Goal: Information Seeking & Learning: Understand process/instructions

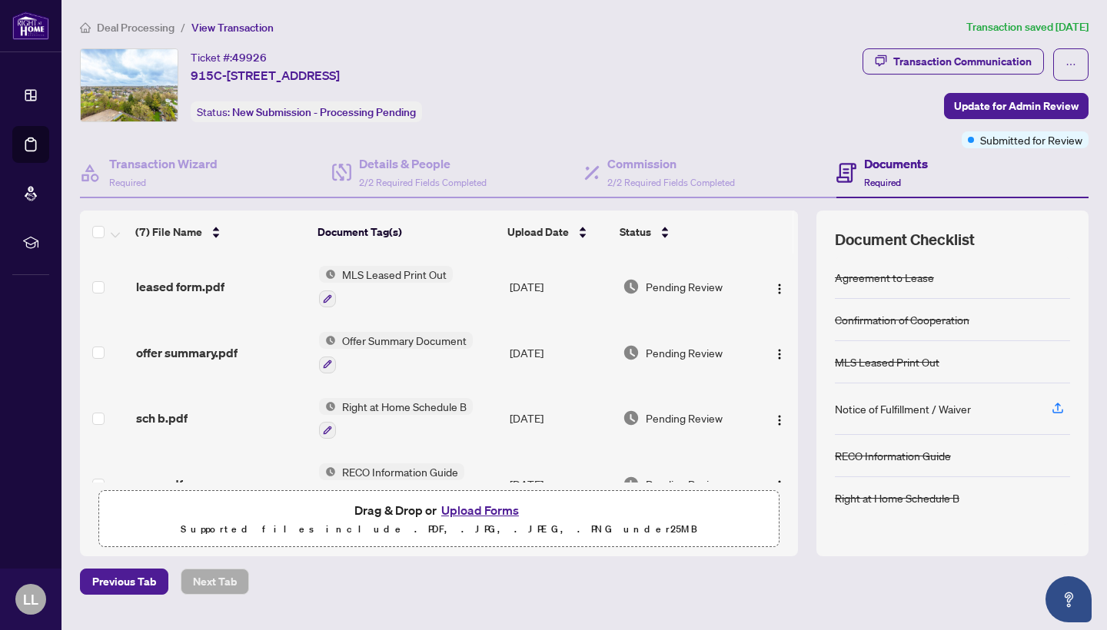
scroll to position [36, 0]
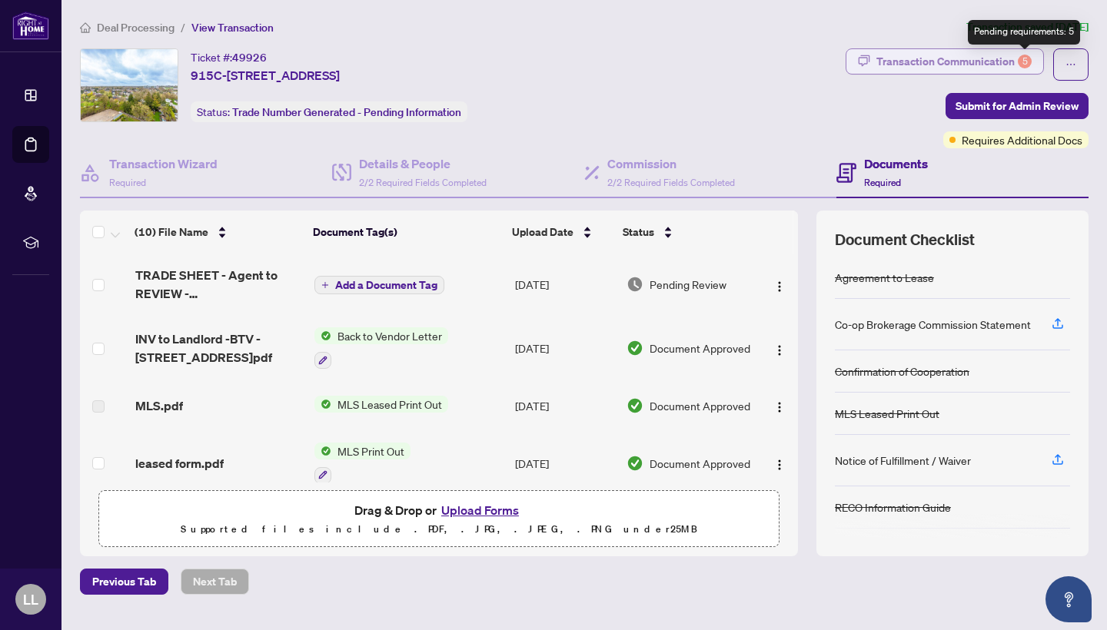
click at [1023, 60] on div "5" at bounding box center [1025, 62] width 14 height 14
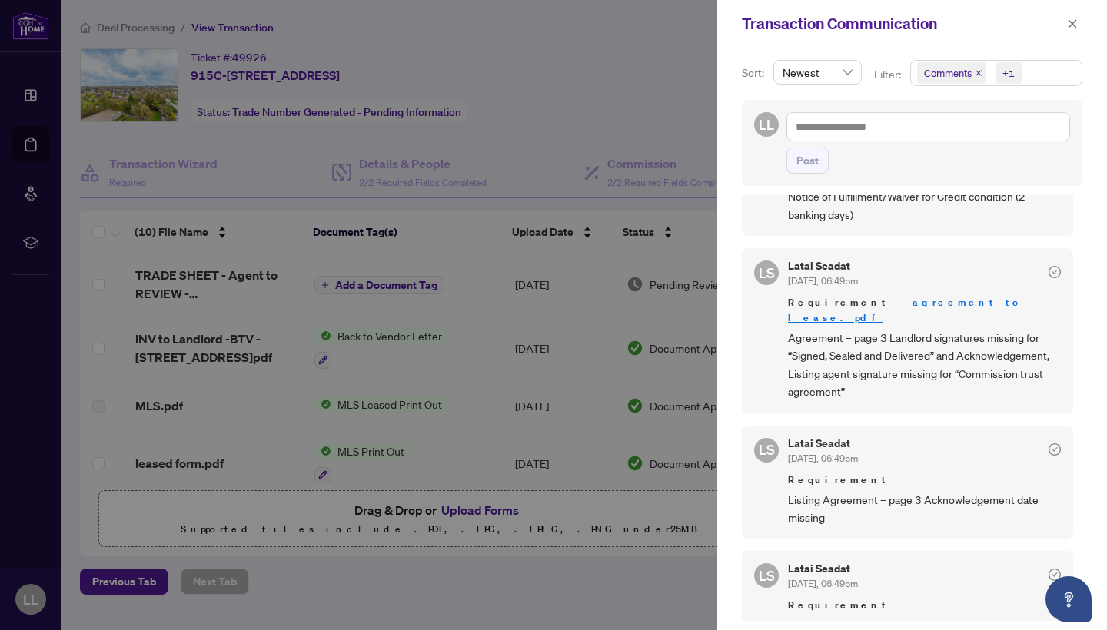
scroll to position [289, 0]
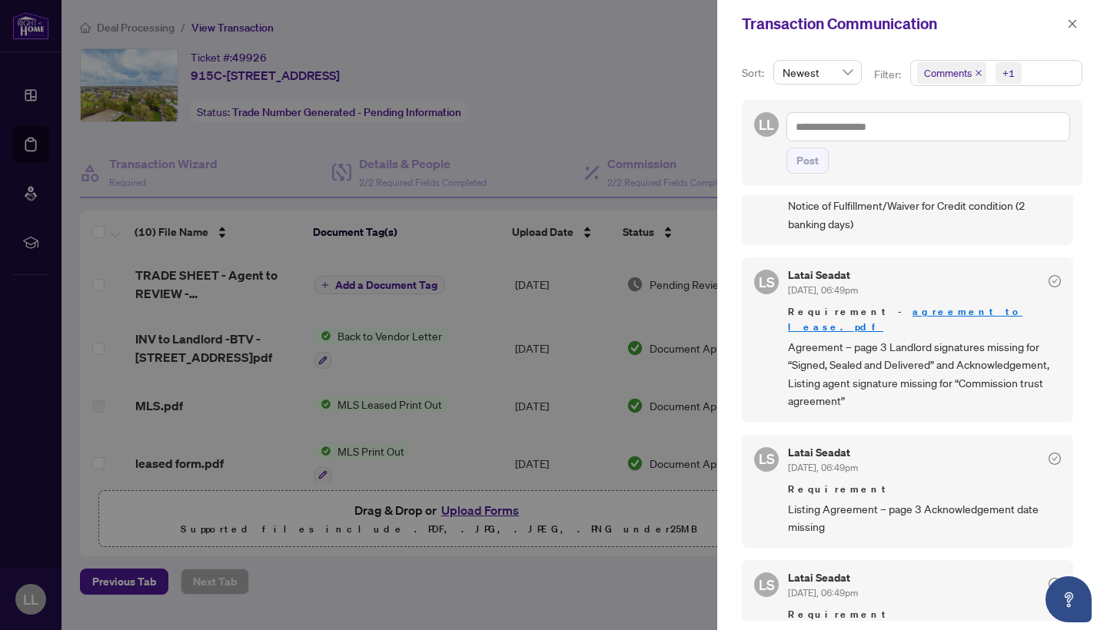
click at [924, 307] on link "agreement to lease.pdf" at bounding box center [905, 319] width 235 height 28
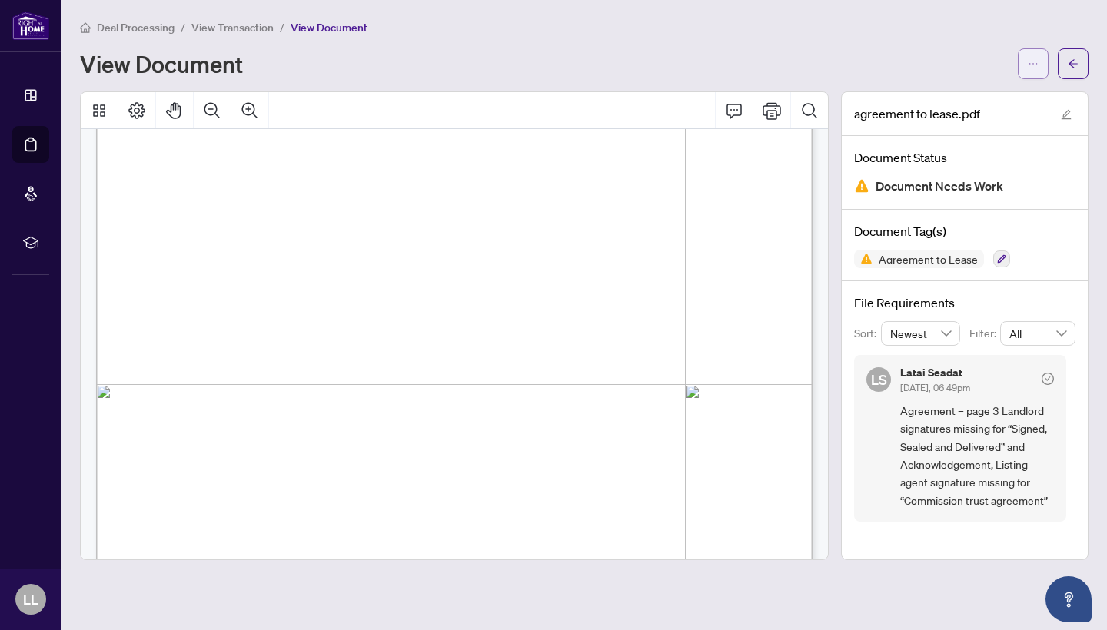
click at [1043, 67] on button "button" at bounding box center [1033, 63] width 31 height 31
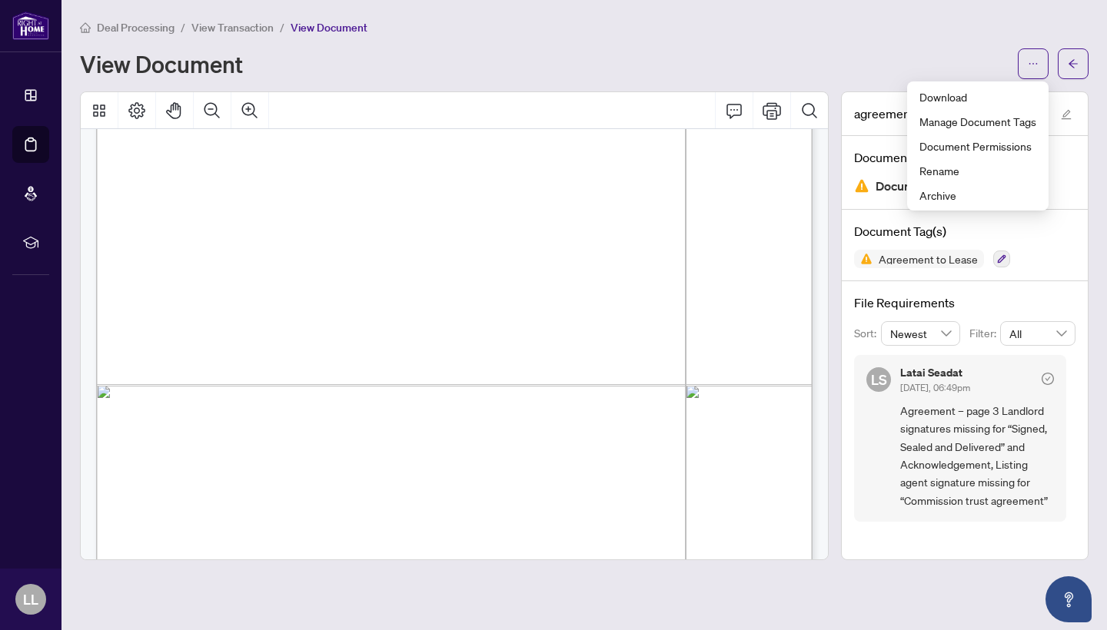
click at [1090, 100] on div "agreement to lease.pdf Document Status Document Needs Work Document Tag(s) Agre…" at bounding box center [965, 325] width 260 height 469
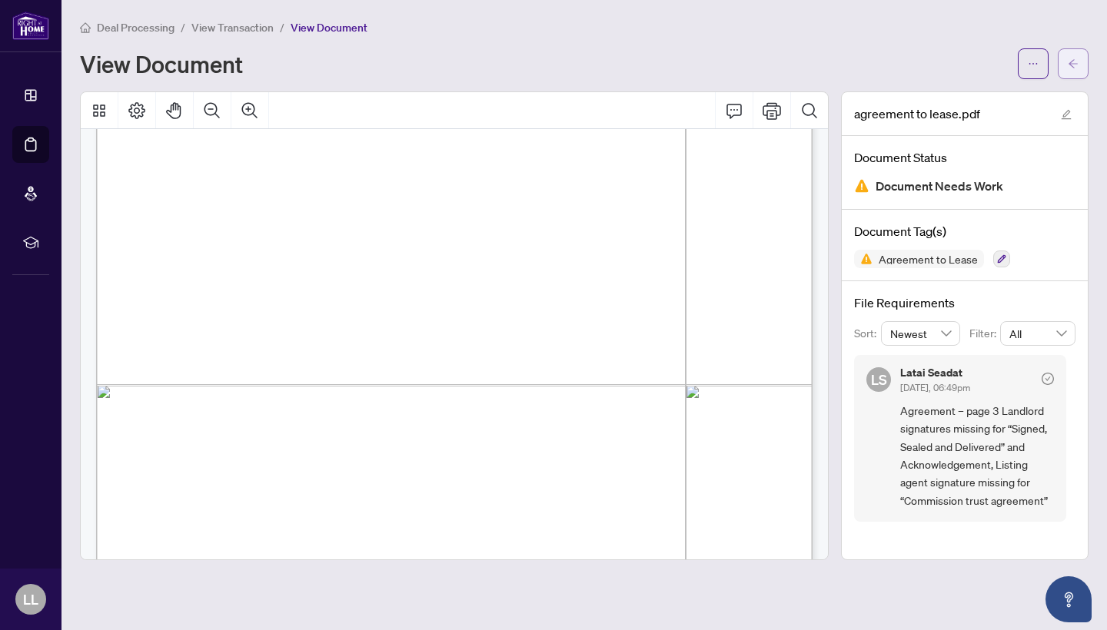
click at [1084, 68] on button "button" at bounding box center [1073, 63] width 31 height 31
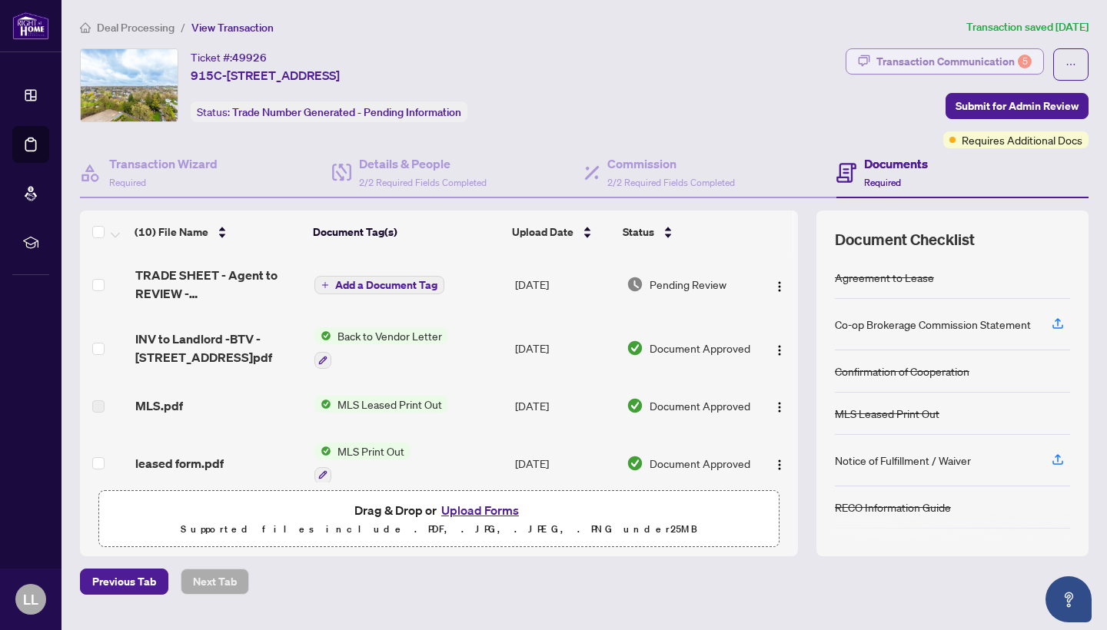
click at [969, 66] on div "Transaction Communication 5" at bounding box center [954, 61] width 155 height 25
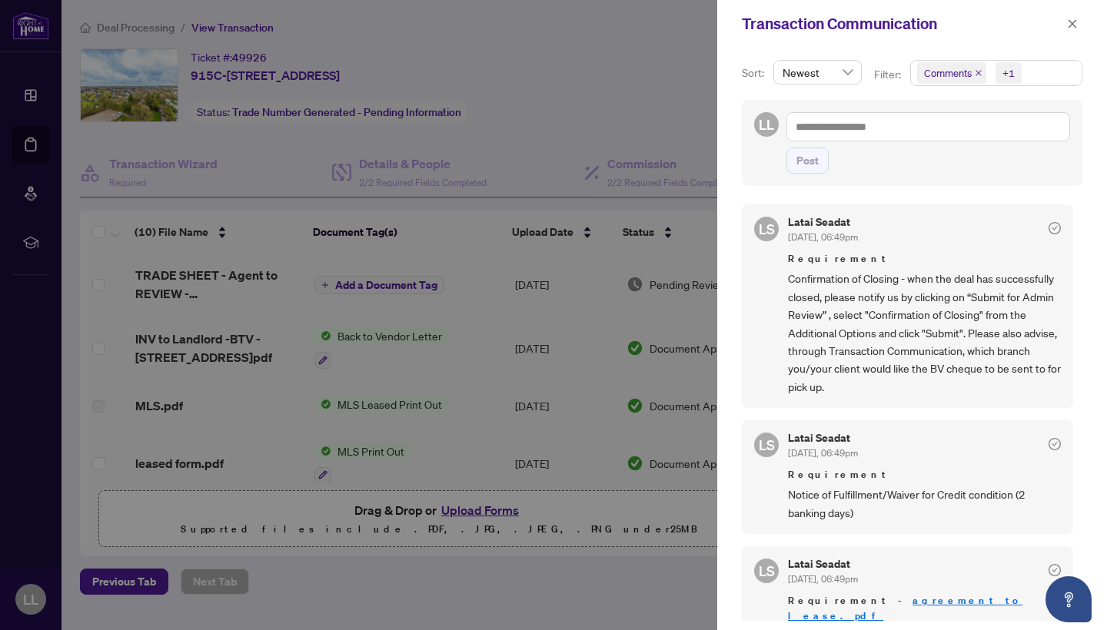
click at [916, 501] on span "Notice of Fulfillment/Waiver for Credit condition (2 banking days)" at bounding box center [924, 504] width 273 height 36
click at [1049, 438] on icon "check-circle" at bounding box center [1055, 444] width 12 height 12
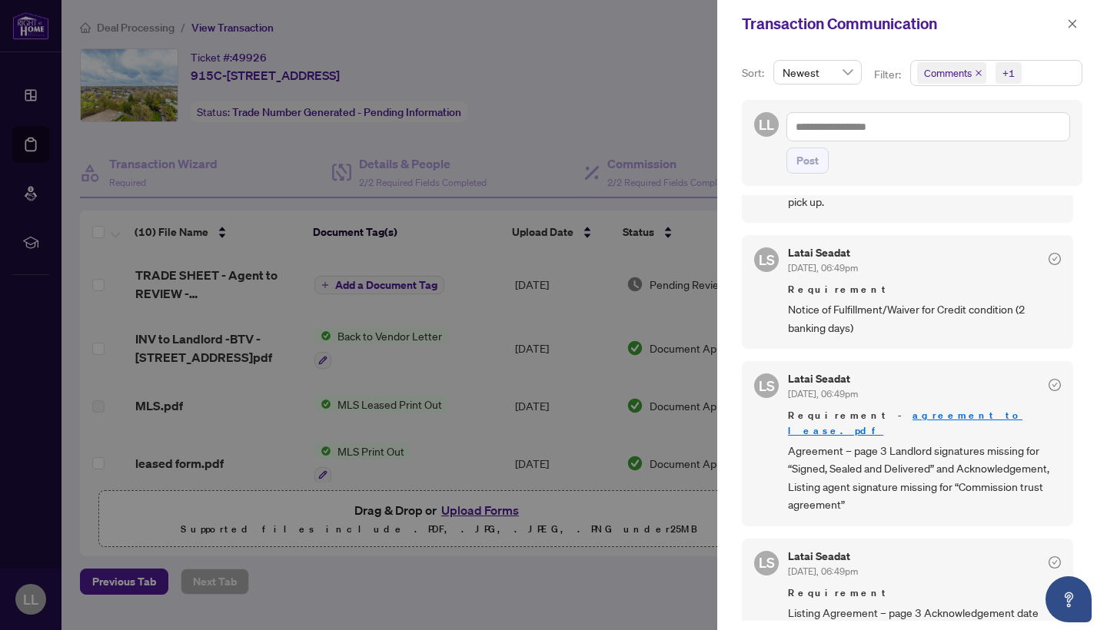
scroll to position [184, 0]
click at [835, 280] on div "Latai Seadat Aug/25/2025, 06:49pm Requirement Notice of Fulfillment/Waiver for …" at bounding box center [924, 293] width 273 height 89
click at [631, 624] on div at bounding box center [553, 315] width 1107 height 630
click at [1071, 21] on icon "close" at bounding box center [1072, 23] width 11 height 11
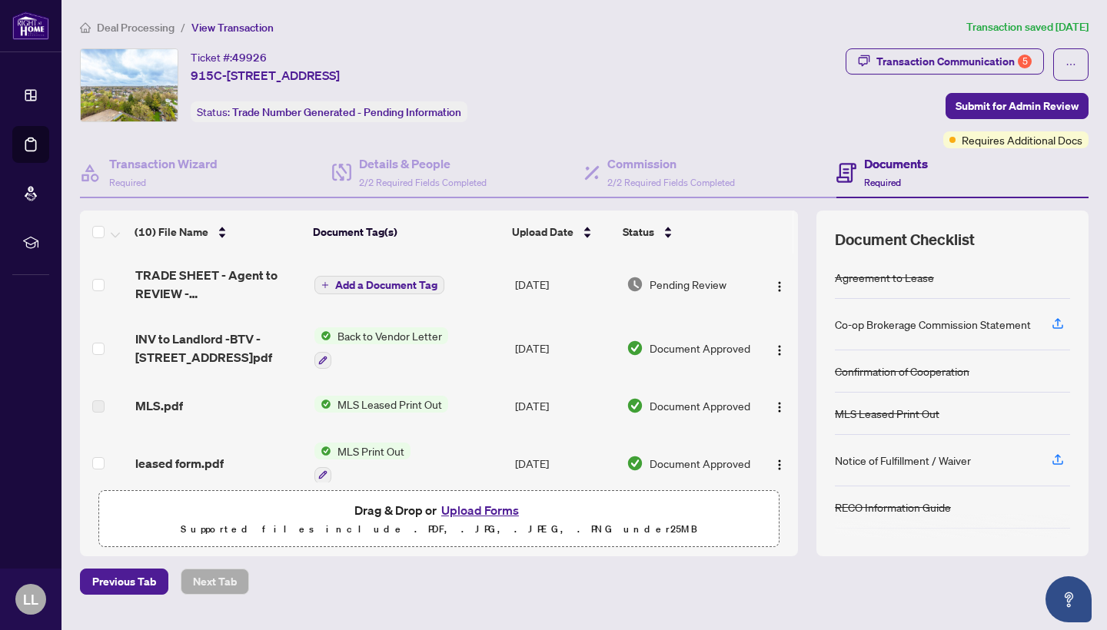
click at [870, 281] on div "Agreement to Lease" at bounding box center [884, 277] width 99 height 17
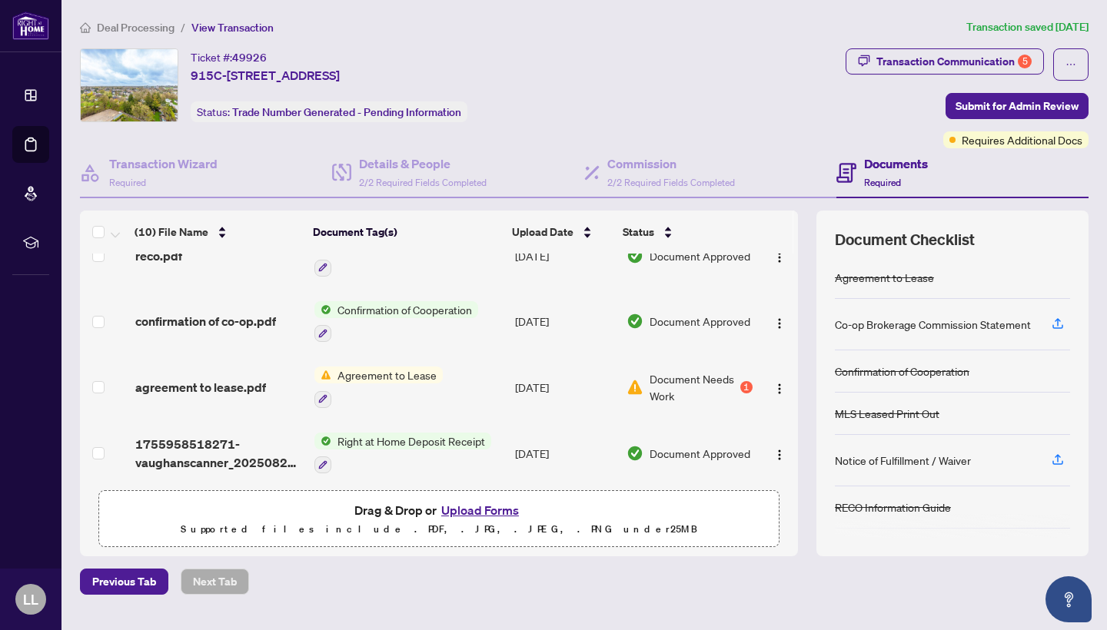
scroll to position [410, 0]
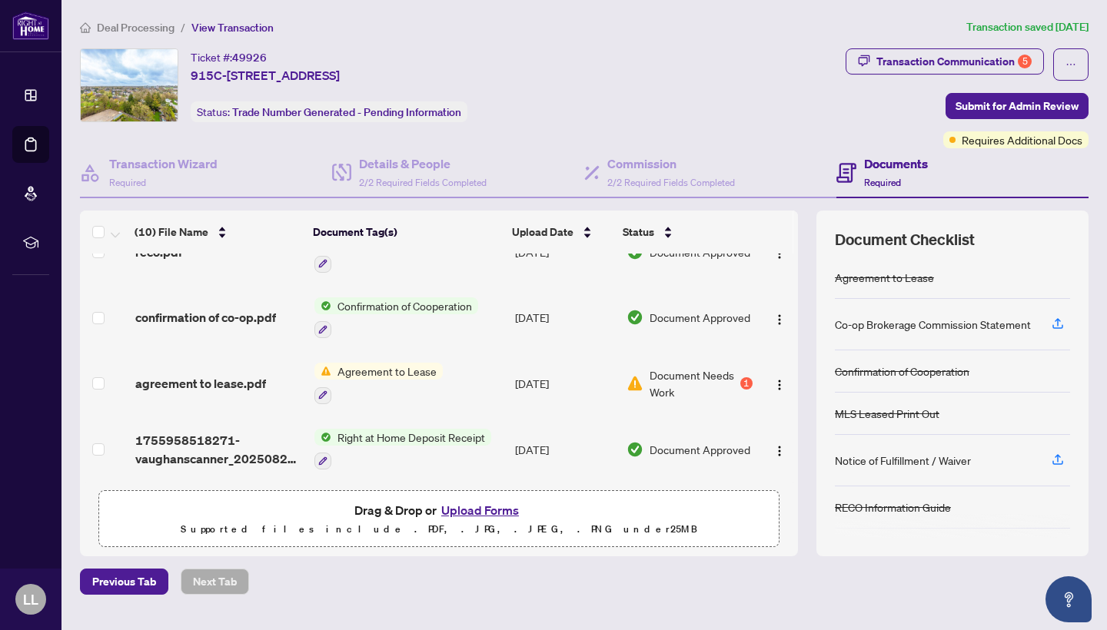
click at [400, 364] on span "Agreement to Lease" at bounding box center [386, 371] width 111 height 17
click at [740, 378] on div "1" at bounding box center [746, 384] width 12 height 12
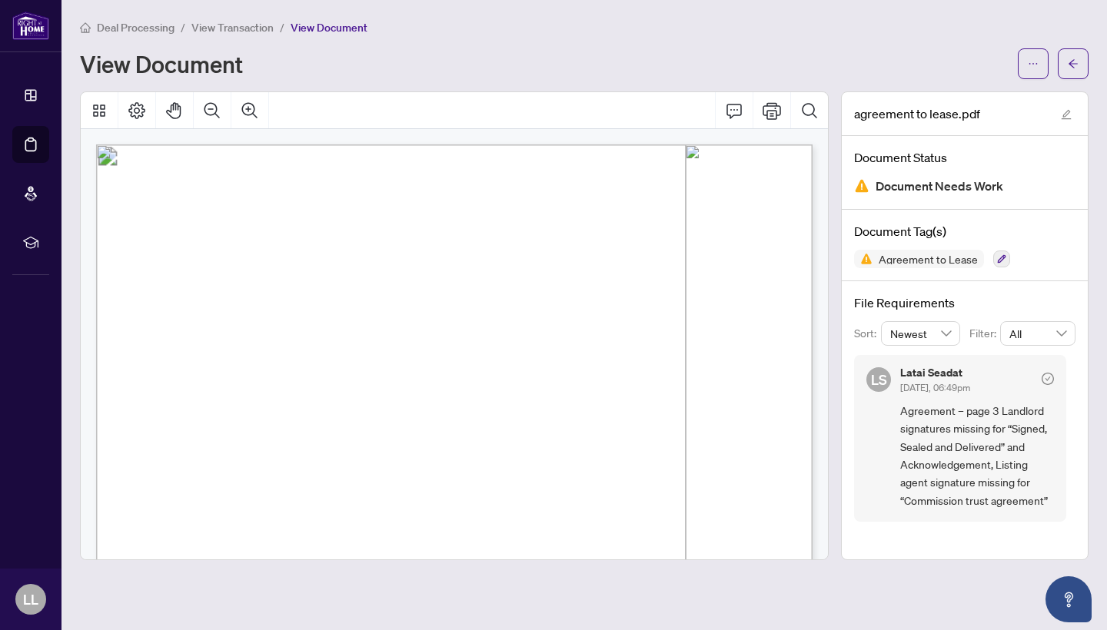
click at [481, 379] on span "For the purposes of this Agreement “Tenant” includes lessee and “Landlord” incl…" at bounding box center [313, 382] width 338 height 11
click at [755, 309] on span "and the Tenant's deposit shall be returned in full without interest or deductio…" at bounding box center [450, 318] width 610 height 18
click at [1065, 61] on button "button" at bounding box center [1073, 63] width 31 height 31
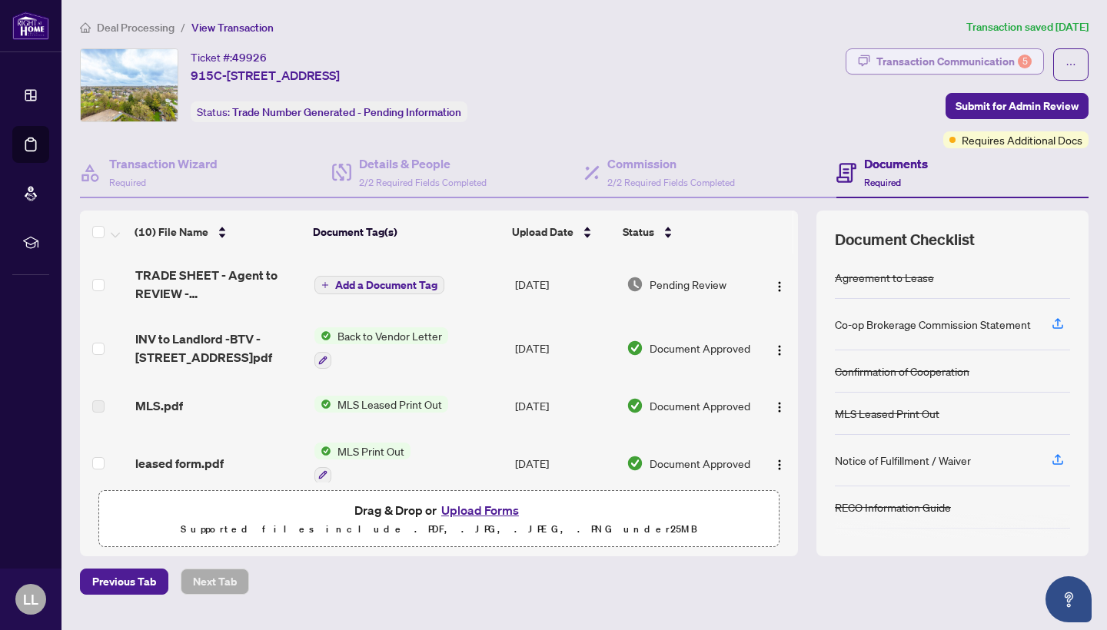
click at [977, 68] on div "Transaction Communication 5" at bounding box center [954, 61] width 155 height 25
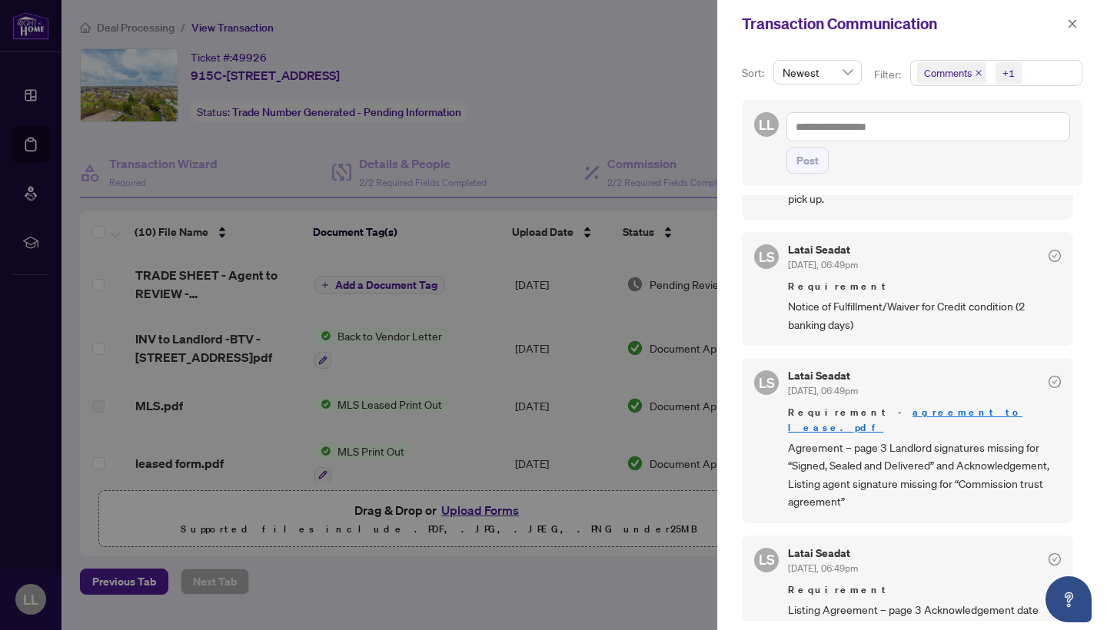
scroll to position [185, 0]
click at [952, 305] on span "Notice of Fulfillment/Waiver for Credit condition (2 banking days)" at bounding box center [924, 319] width 273 height 36
click at [825, 302] on span "Notice of Fulfillment/Waiver for Credit condition (2 banking days)" at bounding box center [924, 319] width 273 height 36
click at [340, 537] on div at bounding box center [553, 315] width 1107 height 630
click at [1066, 21] on button "button" at bounding box center [1073, 24] width 20 height 18
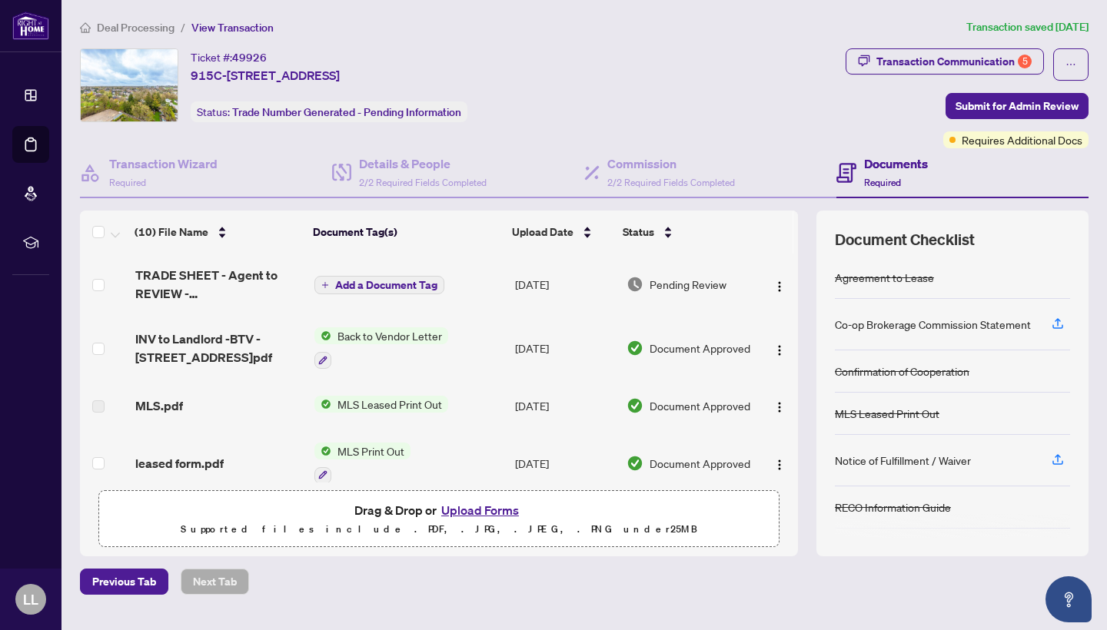
click at [361, 332] on span "Back to Vendor Letter" at bounding box center [389, 336] width 117 height 17
click at [212, 533] on p "Supported files include .PDF, .JPG, .JPEG, .PNG under 25 MB" at bounding box center [438, 530] width 661 height 18
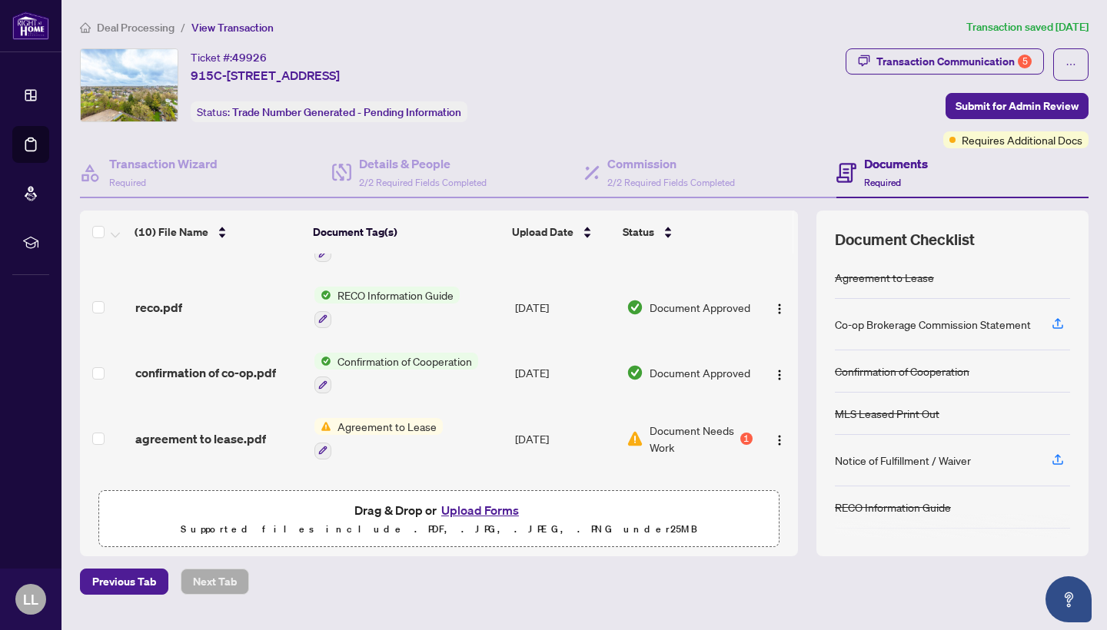
scroll to position [355, 0]
click at [744, 431] on div "1" at bounding box center [746, 437] width 12 height 12
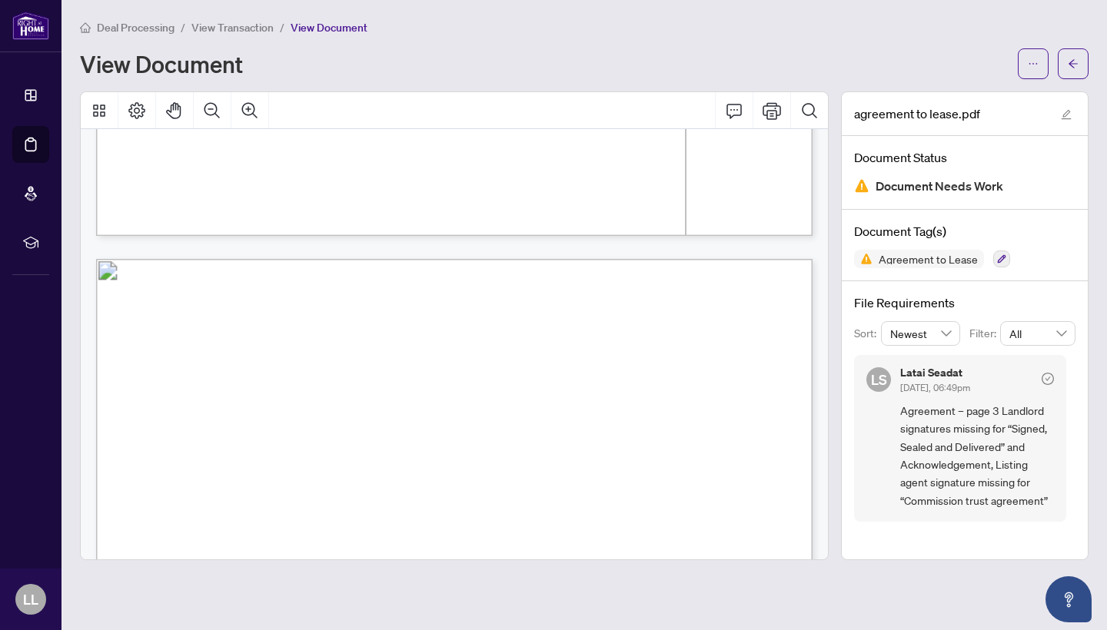
drag, startPoint x: 826, startPoint y: 211, endPoint x: 783, endPoint y: 622, distance: 413.5
click at [783, 622] on main "Deal Processing / View Transaction / View Document View Document agreement to l…" at bounding box center [585, 315] width 1046 height 630
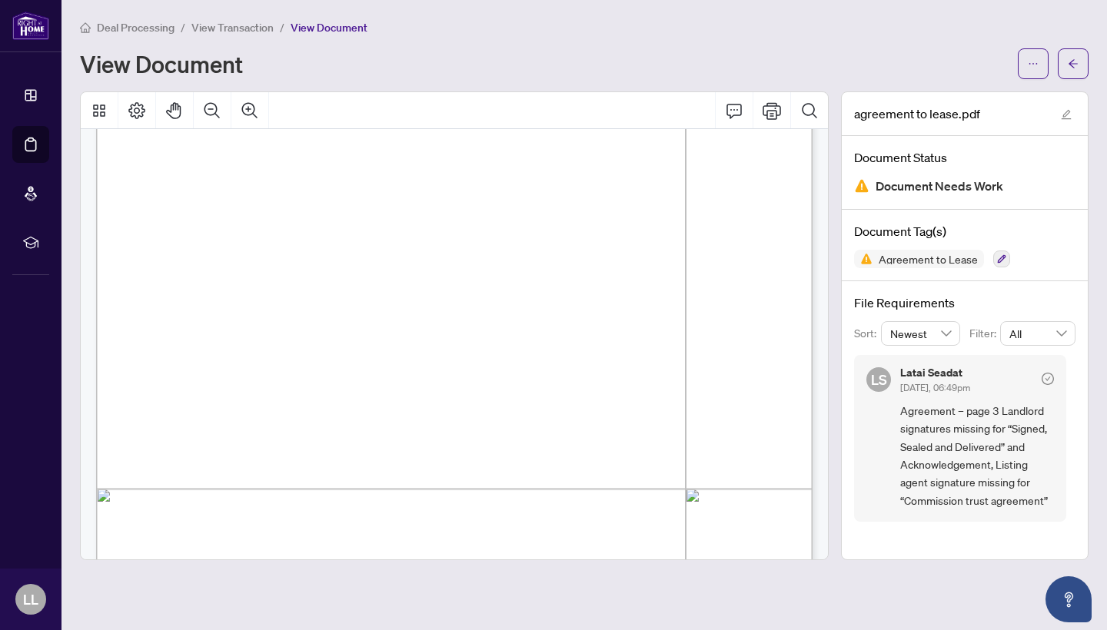
scroll to position [3114, 0]
drag, startPoint x: 519, startPoint y: 463, endPoint x: 148, endPoint y: 404, distance: 375.9
click at [537, 485] on span "Tenant grants permission to Landlord to run a credit check on Tenant." at bounding box center [341, 493] width 393 height 16
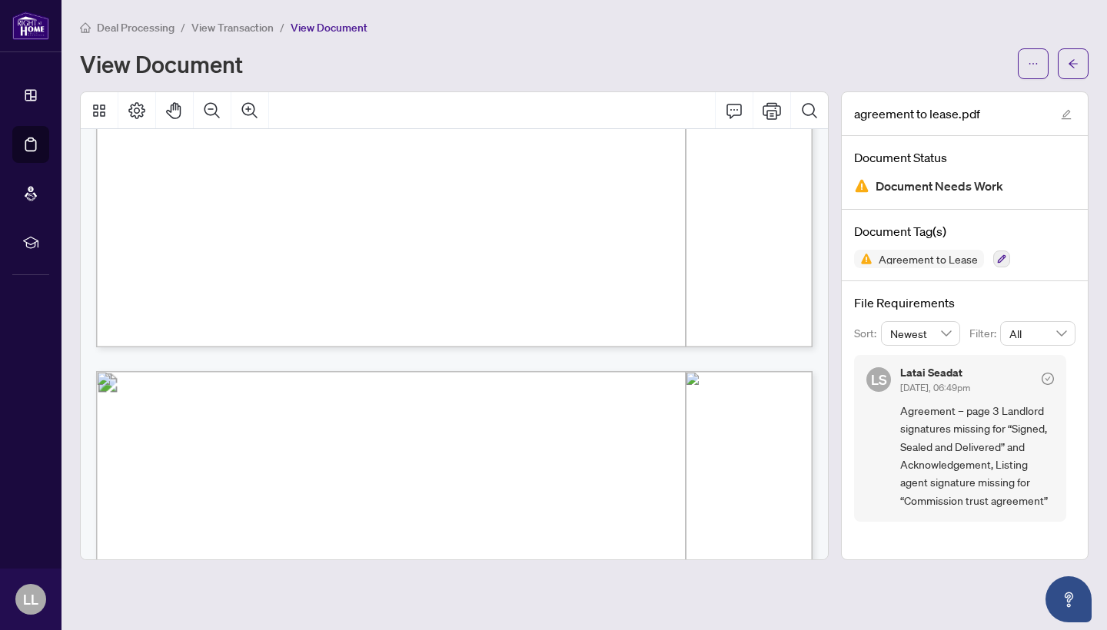
scroll to position [0, 0]
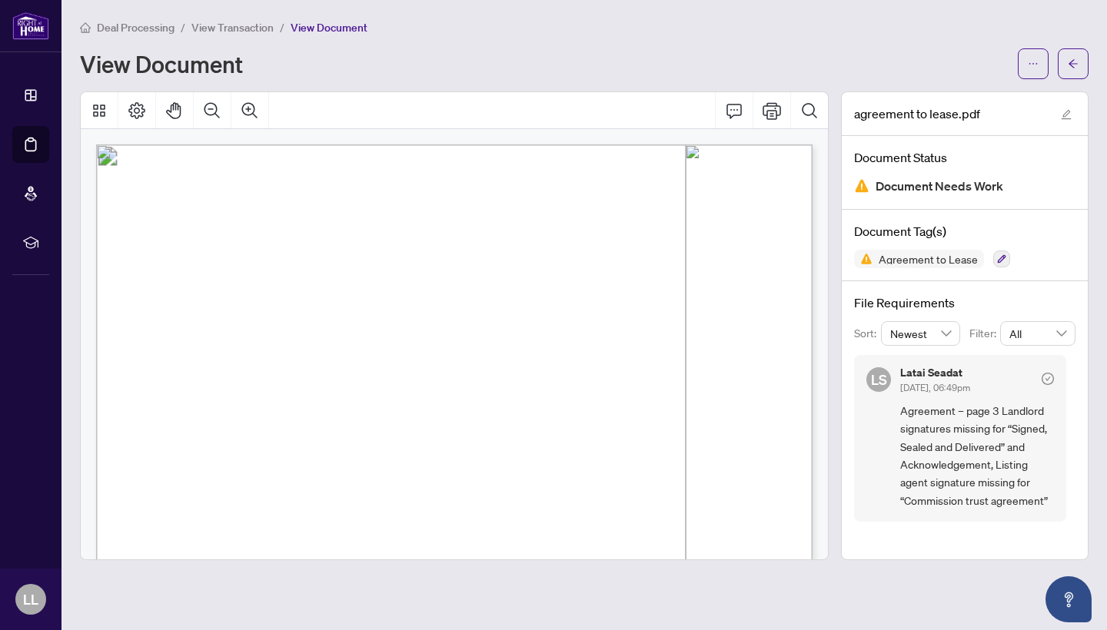
drag, startPoint x: 684, startPoint y: 291, endPoint x: 274, endPoint y: 296, distance: 409.8
click at [274, 145] on p "Form 400 Revised Feb 2024 Page 1 of 5 The trademarks REALTOR®, REALTORS®, MLS®,…" at bounding box center [641, 145] width 1091 height 0
click at [252, 291] on span "...............................................................................…" at bounding box center [473, 295] width 577 height 9
drag, startPoint x: 252, startPoint y: 291, endPoint x: 530, endPoint y: 302, distance: 277.8
click at [530, 145] on p "Form 400 Revised Feb 2024 Page 1 of 5 The trademarks REALTOR®, REALTORS®, MLS®,…" at bounding box center [641, 145] width 1091 height 0
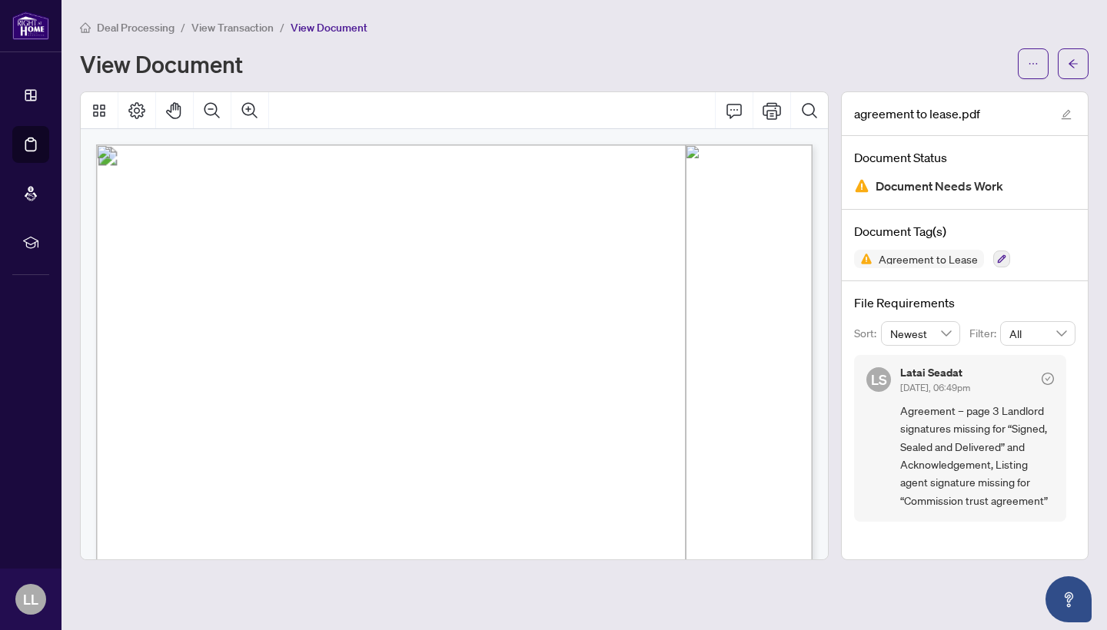
click at [509, 302] on span "(Full legal names of all Tenants)" at bounding box center [454, 305] width 109 height 9
drag, startPoint x: 254, startPoint y: 294, endPoint x: 751, endPoint y: 294, distance: 497.5
click at [751, 145] on p "Form 400 Revised Feb 2024 Page 1 of 5 The trademarks REALTOR®, REALTORS®, MLS®,…" at bounding box center [641, 145] width 1091 height 0
click at [839, 156] on div "agreement to lease.pdf Document Status Document Needs Work Document Tag(s) Agre…" at bounding box center [965, 325] width 260 height 469
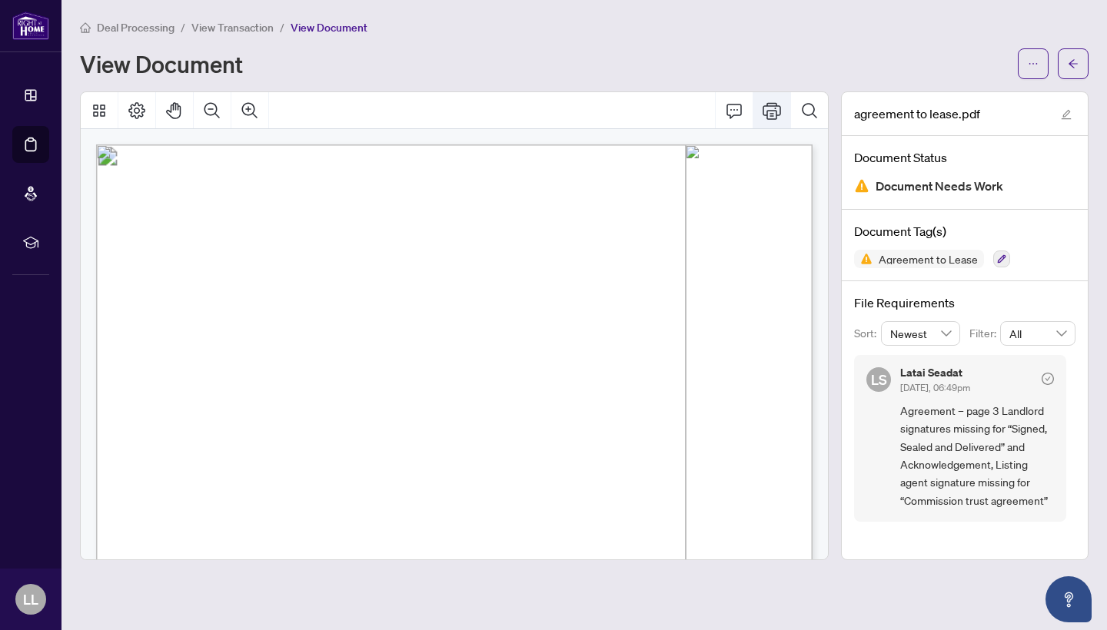
click at [767, 108] on icon "Print" at bounding box center [772, 110] width 18 height 18
drag, startPoint x: 252, startPoint y: 290, endPoint x: 324, endPoint y: 286, distance: 72.4
click at [324, 145] on p "Form 400 Revised Feb 2024 Page 1 of 5 The trademarks REALTOR®, REALTORS®, MLS®,…" at bounding box center [641, 145] width 1091 height 0
click at [324, 287] on span "Seyedfaridodin Jazaeri Noukabadi" at bounding box center [322, 293] width 141 height 12
drag, startPoint x: 318, startPoint y: 292, endPoint x: 394, endPoint y: 294, distance: 76.1
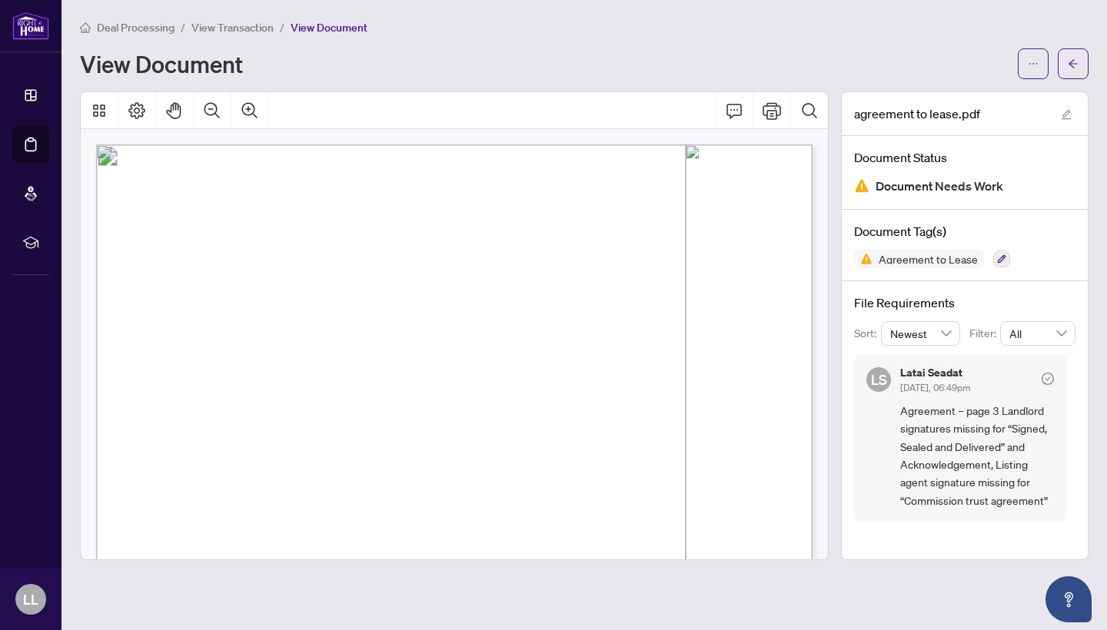
click at [394, 294] on span "Seyedfaridodin Jazaeri Noukabadi" at bounding box center [322, 293] width 141 height 12
click at [313, 294] on span "Seyedfaridodin Jazaeri Noukabadi" at bounding box center [322, 293] width 141 height 12
drag, startPoint x: 317, startPoint y: 292, endPoint x: 254, endPoint y: 290, distance: 63.1
click at [254, 290] on span "Seyedfaridodin Jazaeri Noukabadi" at bounding box center [322, 293] width 141 height 12
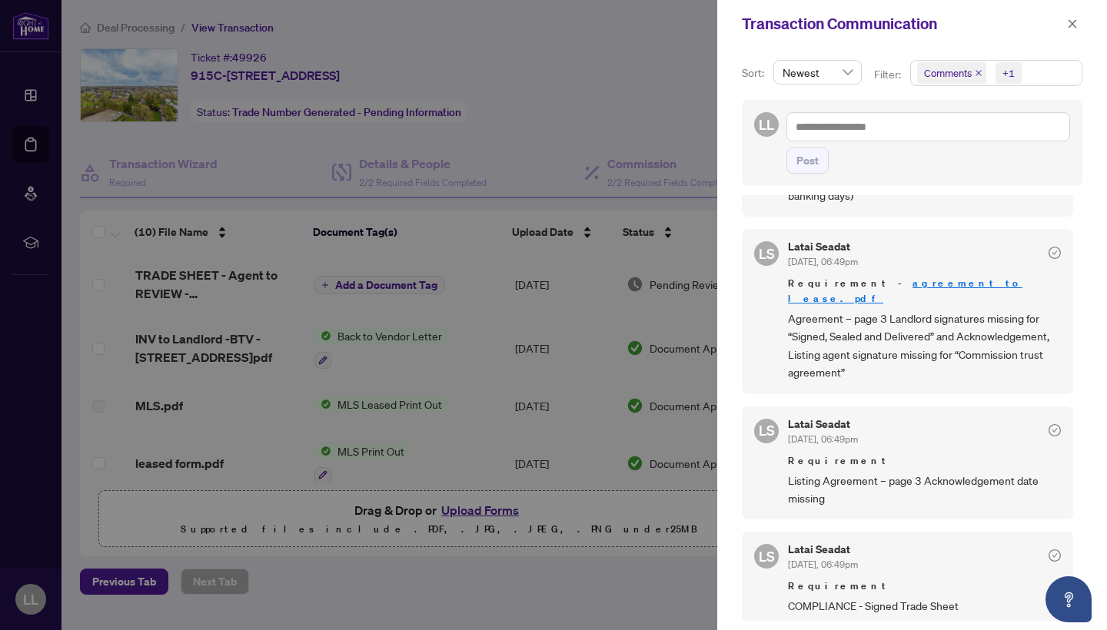
scroll to position [324, 0]
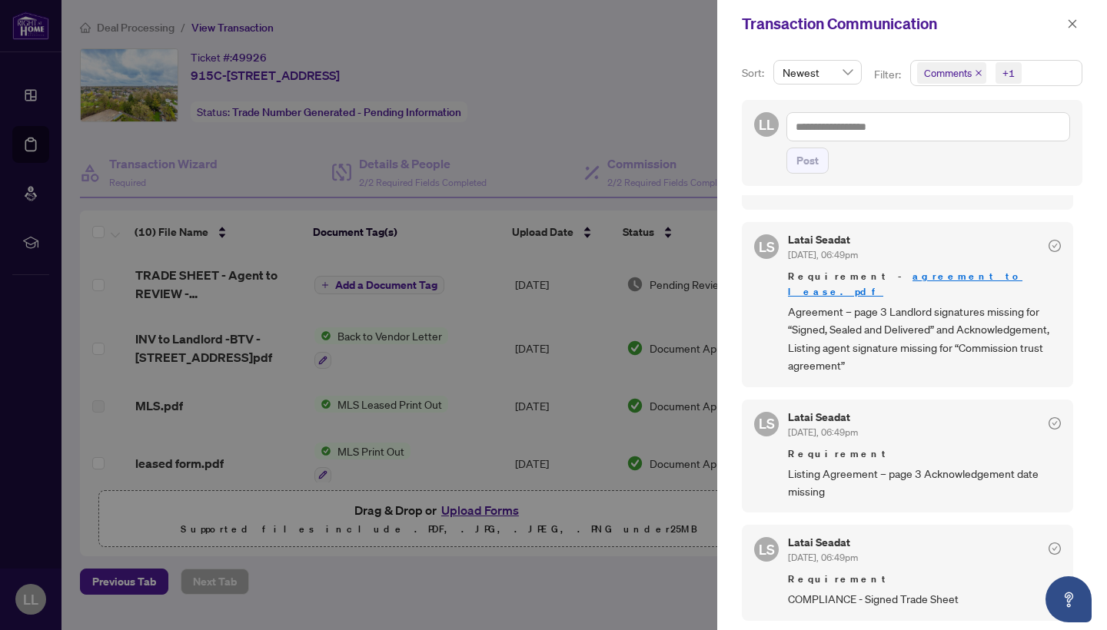
click at [910, 465] on span "Listing Agreement – page 3 Acknowledgement date missing" at bounding box center [924, 483] width 273 height 36
click at [1049, 417] on icon "check-circle" at bounding box center [1055, 423] width 12 height 12
click at [827, 447] on span "Requirement" at bounding box center [924, 454] width 273 height 15
click at [818, 412] on div "Latai Seadat Aug/25/2025, 06:49pm" at bounding box center [823, 426] width 70 height 28
click at [831, 471] on span "Listing Agreement – page 3 Acknowledgement date missing" at bounding box center [924, 483] width 273 height 36
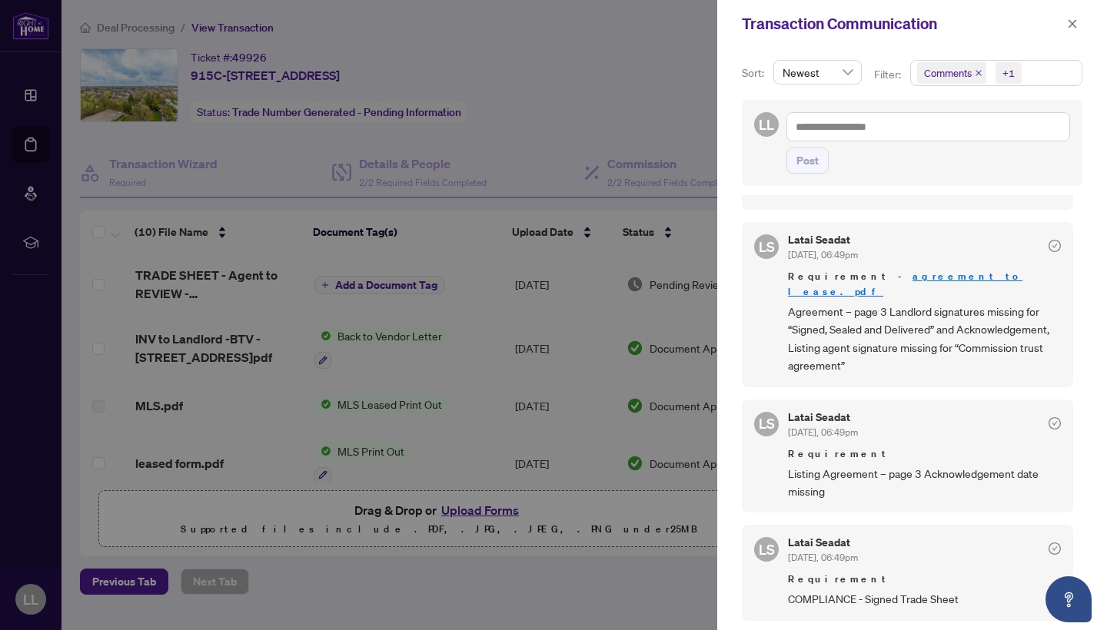
click at [840, 465] on span "Listing Agreement – page 3 Acknowledgement date missing" at bounding box center [924, 483] width 273 height 36
click at [813, 476] on span "Listing Agreement – page 3 Acknowledgement date missing" at bounding box center [924, 483] width 273 height 36
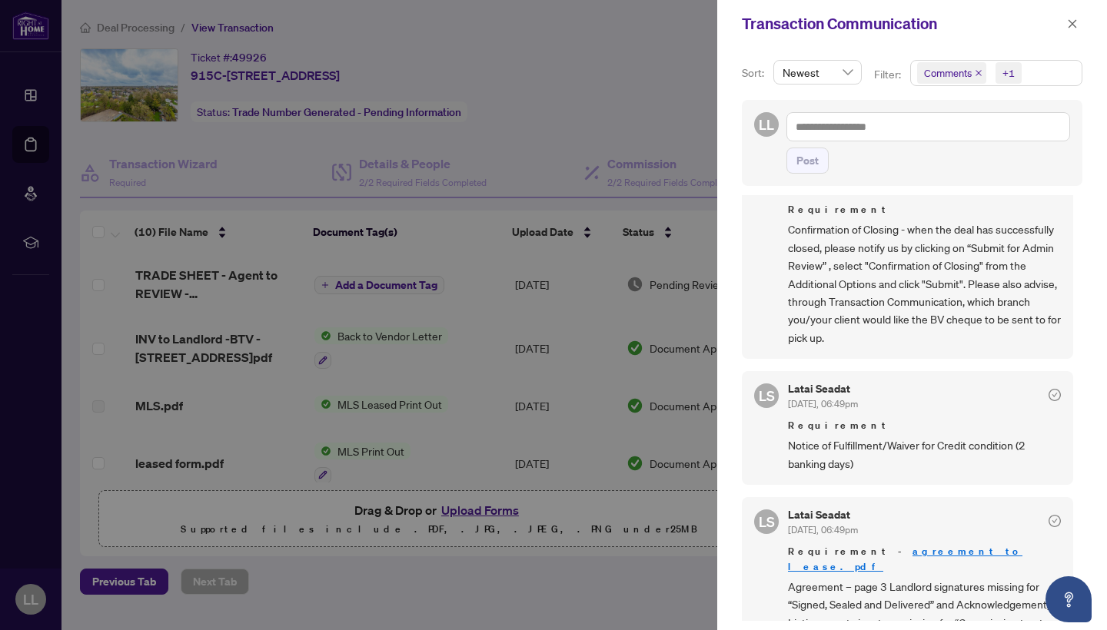
scroll to position [0, 0]
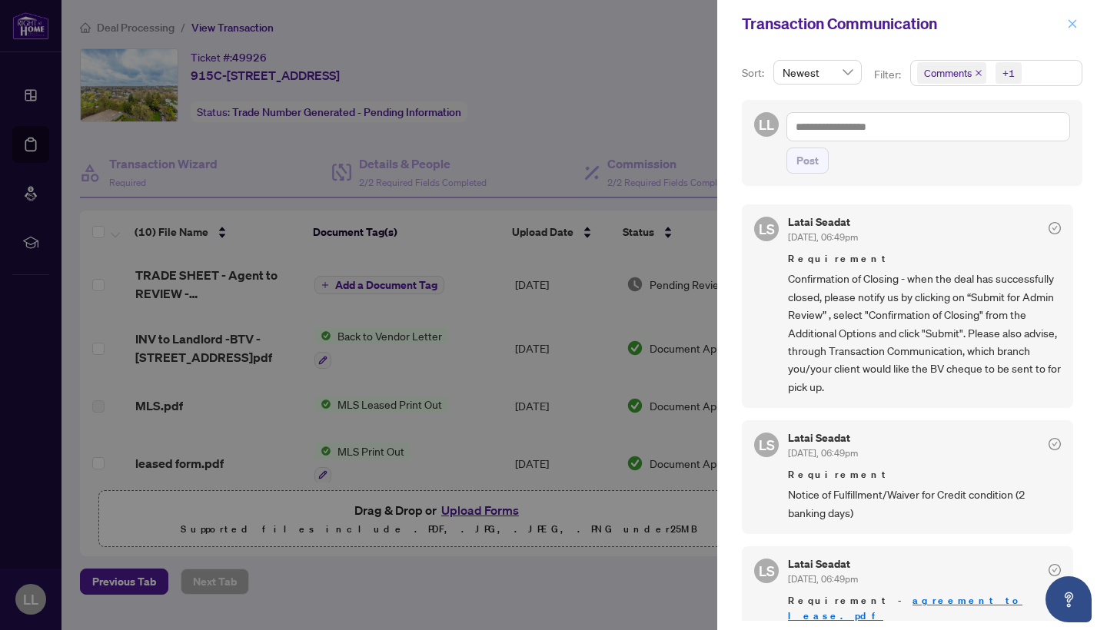
click at [1074, 26] on icon "close" at bounding box center [1073, 23] width 8 height 8
